Goal: Information Seeking & Learning: Find specific fact

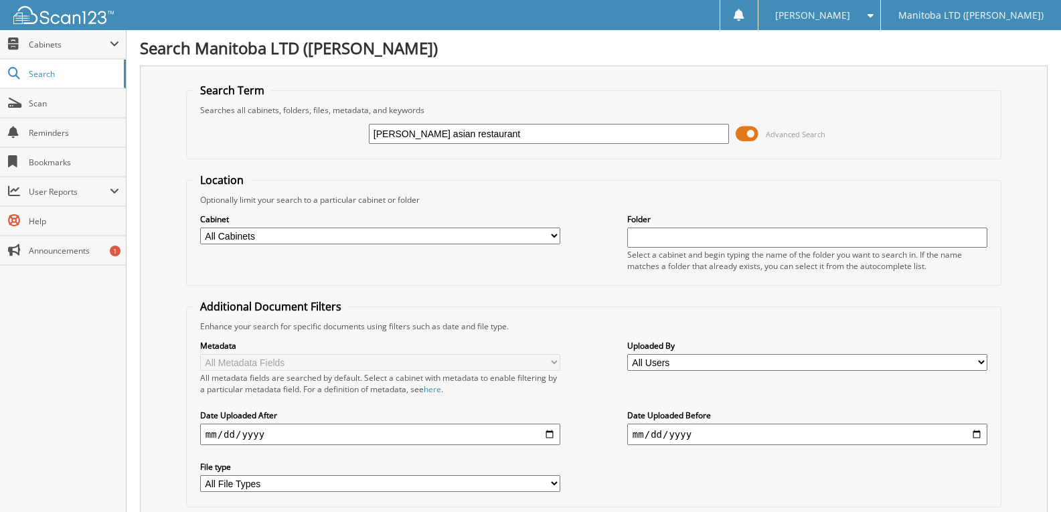
type input "[PERSON_NAME] asian restaurant"
click at [394, 135] on input "kim's asian restaurant" at bounding box center [549, 134] width 360 height 20
type input "kims asian restaurant"
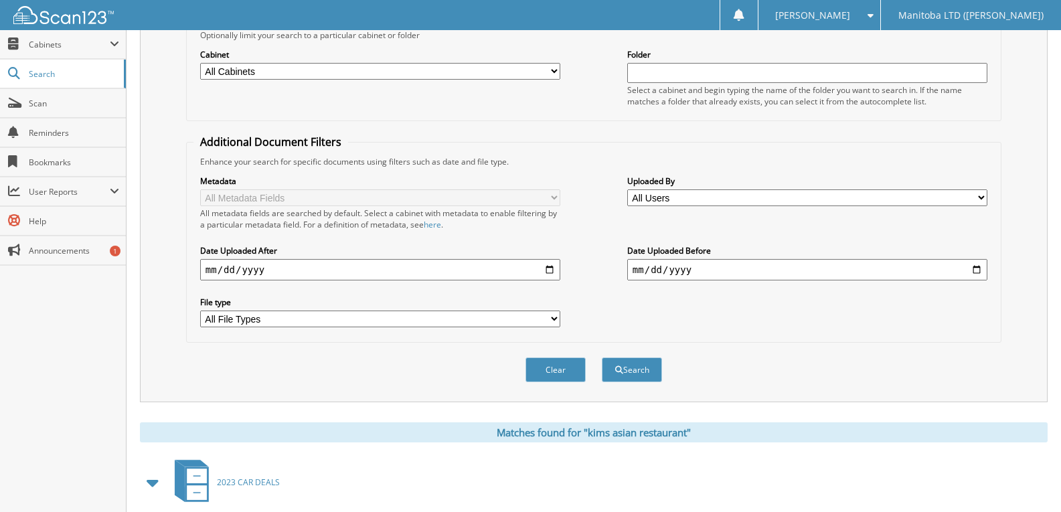
scroll to position [340, 0]
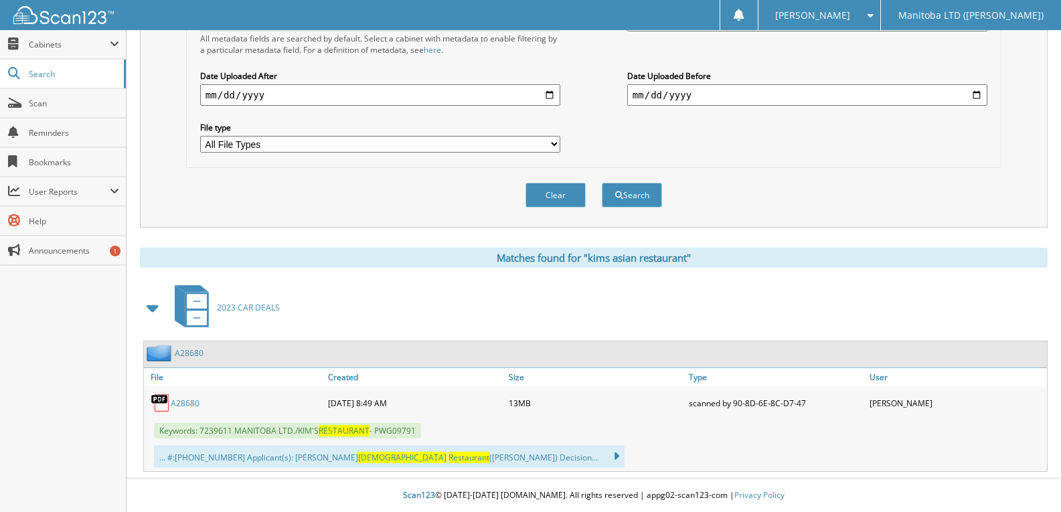
click at [190, 404] on link "A28680" at bounding box center [185, 403] width 29 height 11
